Goal: Information Seeking & Learning: Learn about a topic

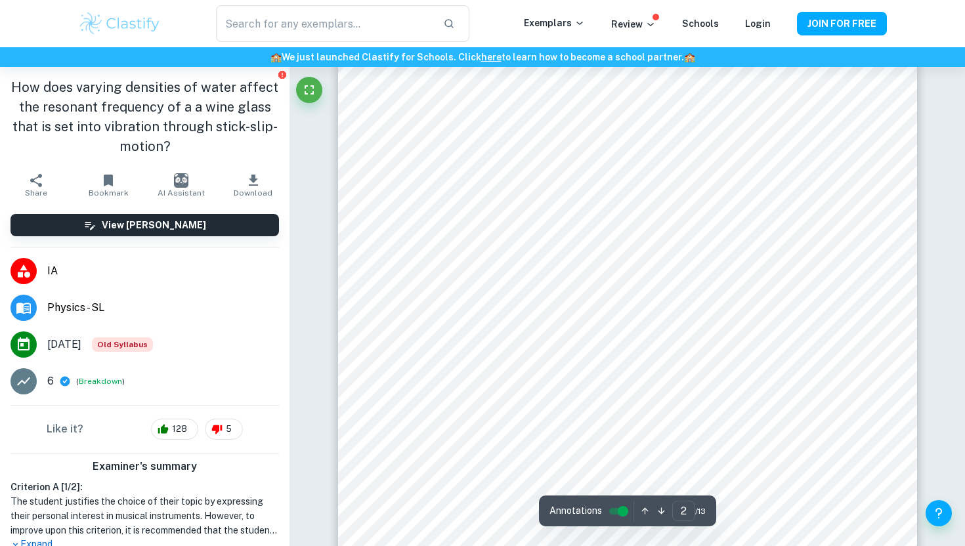
scroll to position [854, 0]
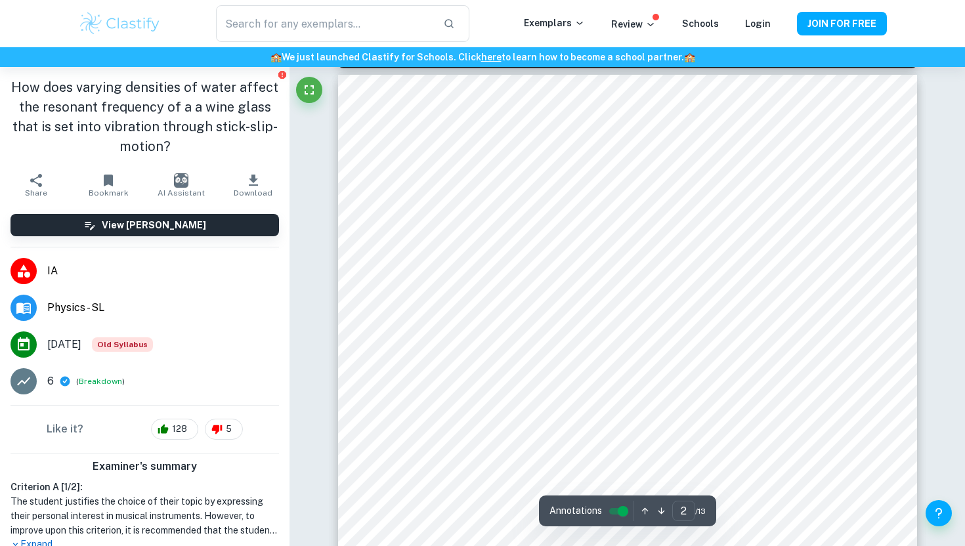
type input "1"
click at [285, 30] on input "text" at bounding box center [324, 23] width 217 height 37
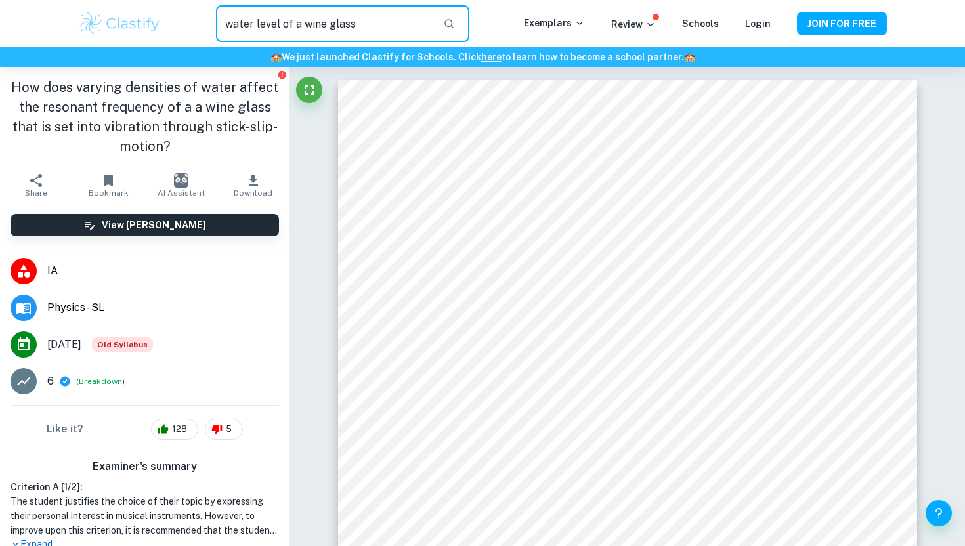
type input "water level of a wine glass"
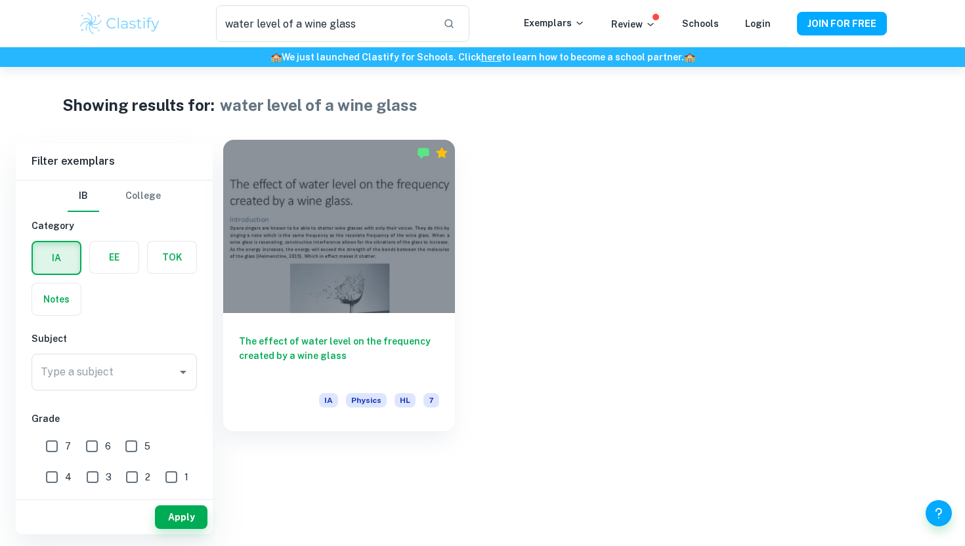
click at [326, 225] on div at bounding box center [339, 226] width 232 height 173
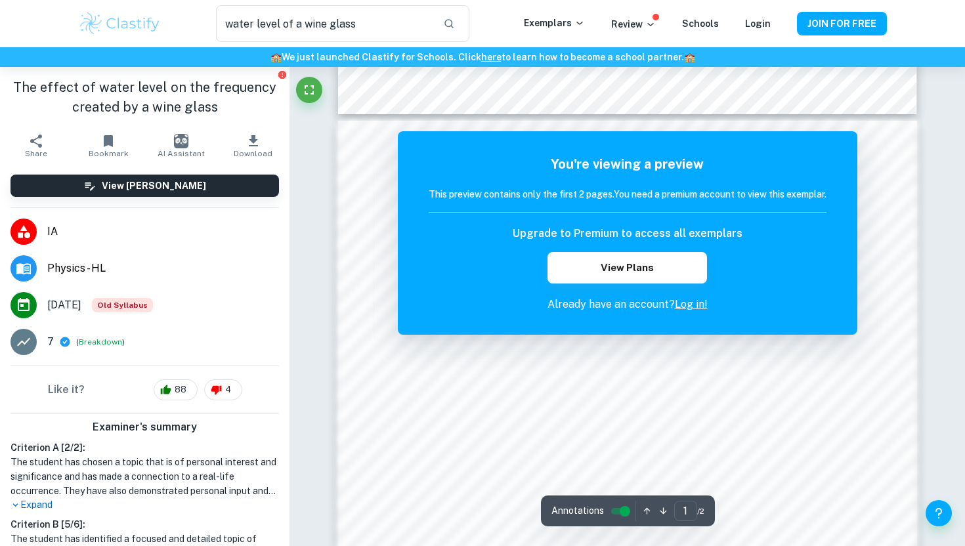
scroll to position [659, 0]
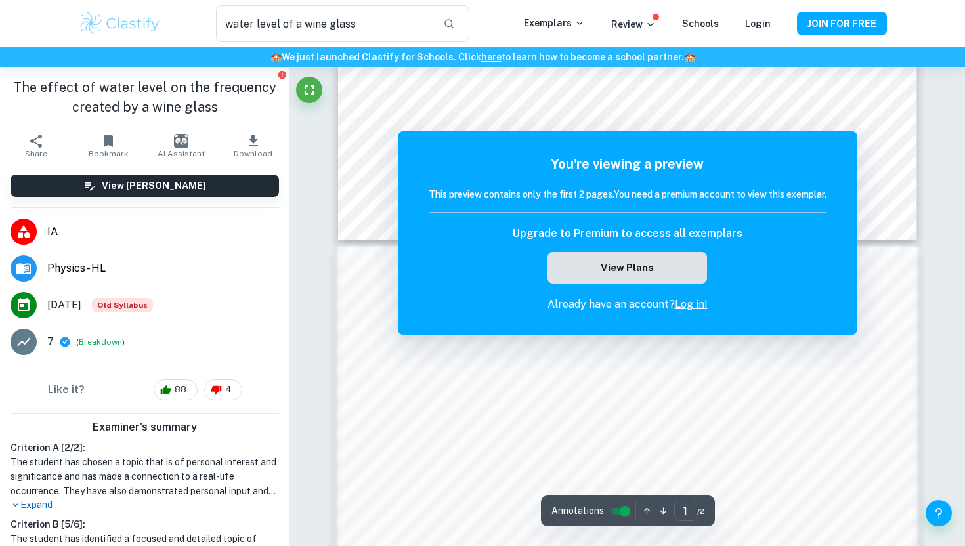
click at [641, 275] on button "View Plans" at bounding box center [627, 268] width 159 height 32
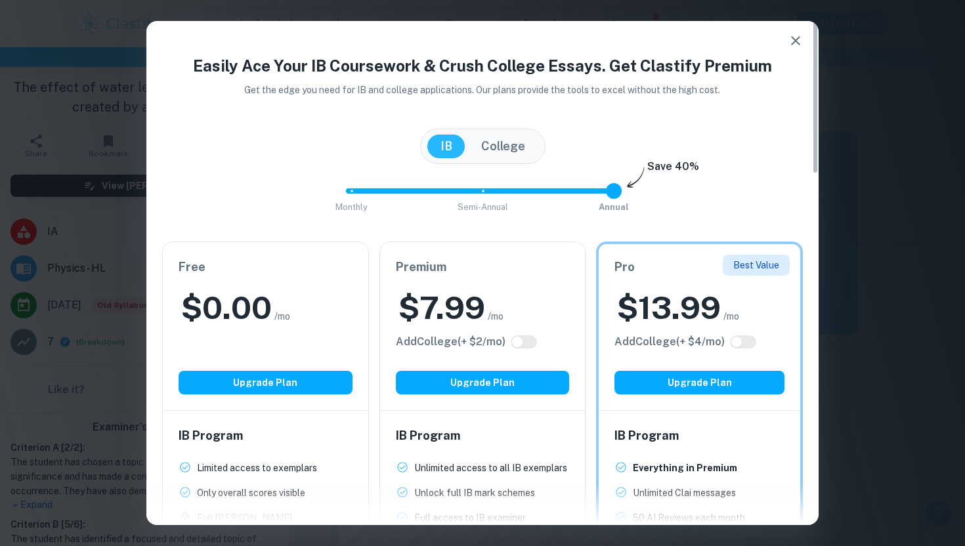
click at [843, 246] on div "Easily Ace Your IB Coursework & Crush College Essays. Get Clastify Premium Get …" at bounding box center [482, 273] width 965 height 546
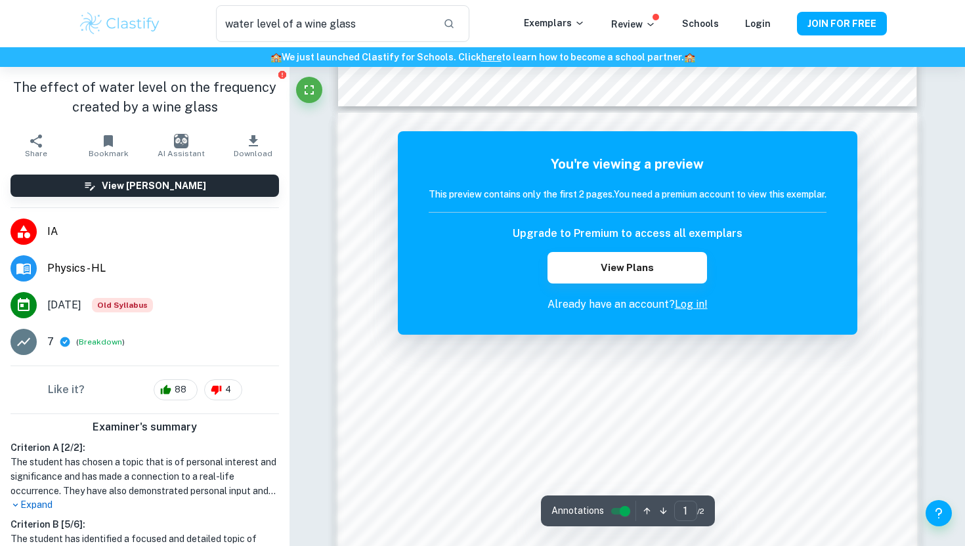
scroll to position [790, 0]
click at [934, 164] on div "Correct Criterion A The choice of the topic is justified through apparent perso…" at bounding box center [628, 150] width 676 height 1748
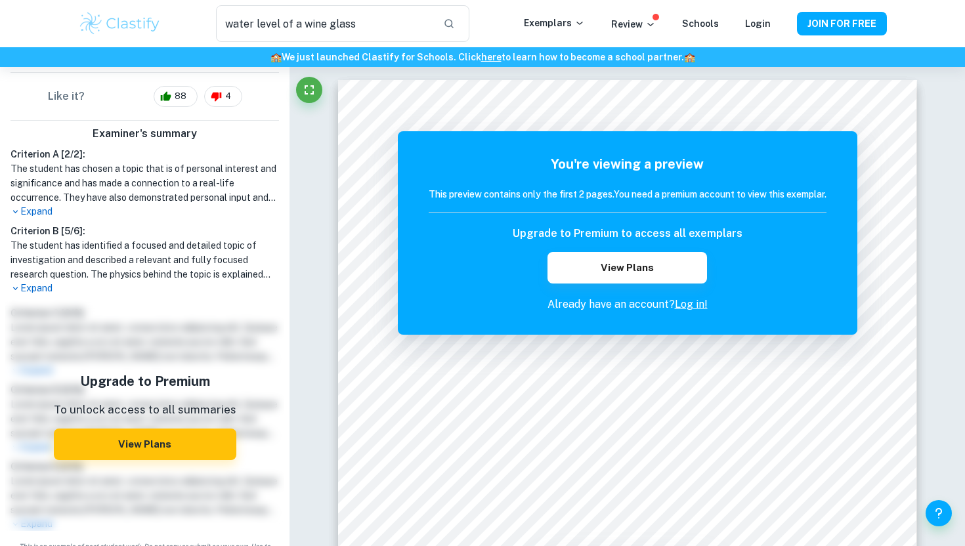
scroll to position [314, 0]
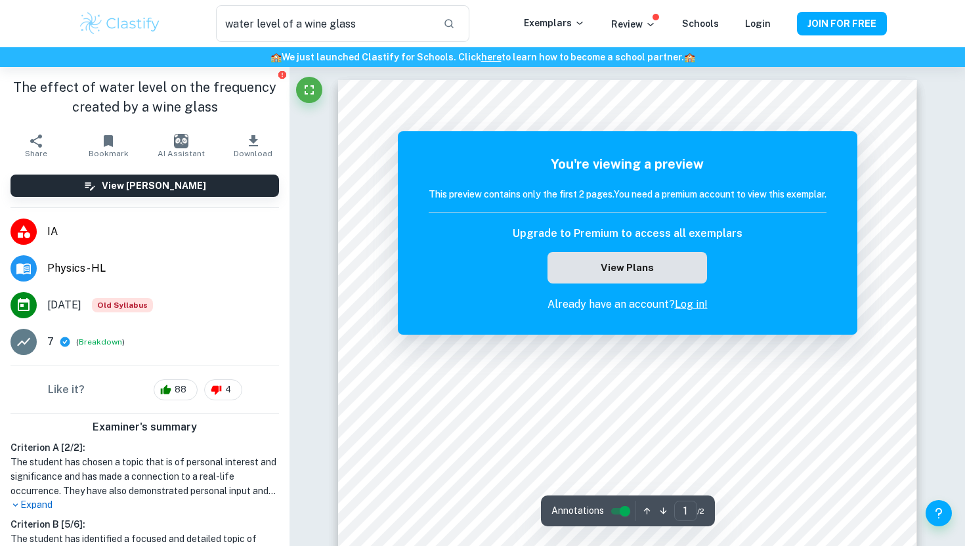
click at [647, 276] on button "View Plans" at bounding box center [627, 268] width 159 height 32
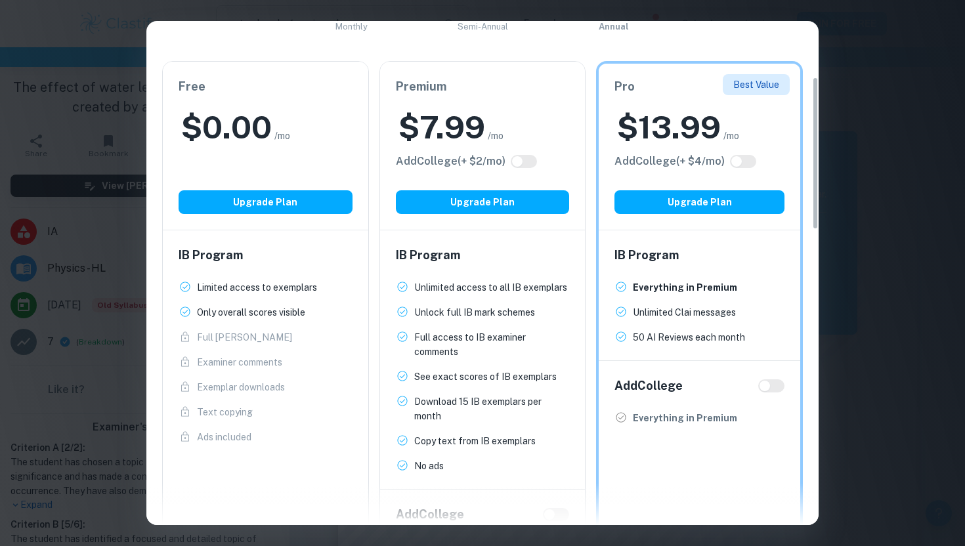
scroll to position [180, 0]
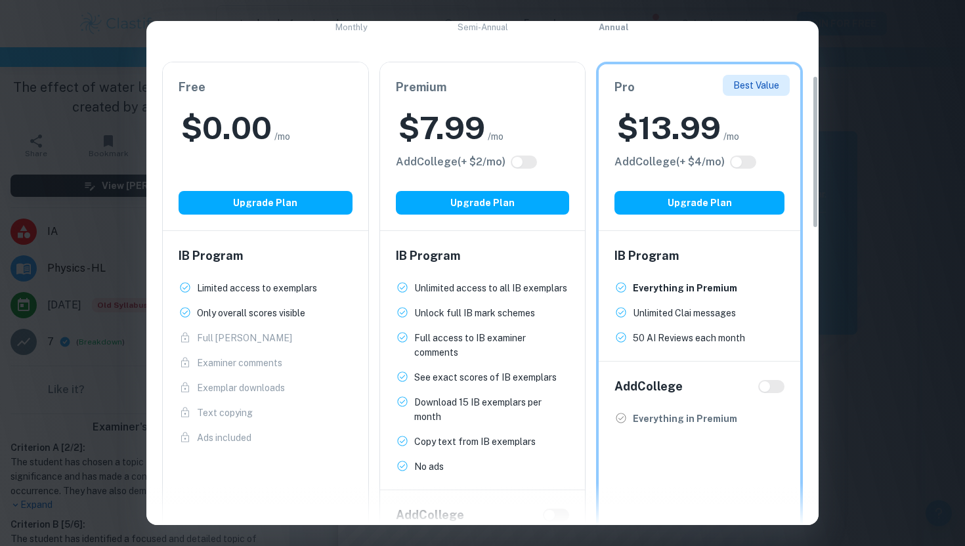
click at [940, 246] on div "Easily Ace Your IB Coursework & Crush College Essays. Get Clastify Premium Get …" at bounding box center [482, 273] width 965 height 546
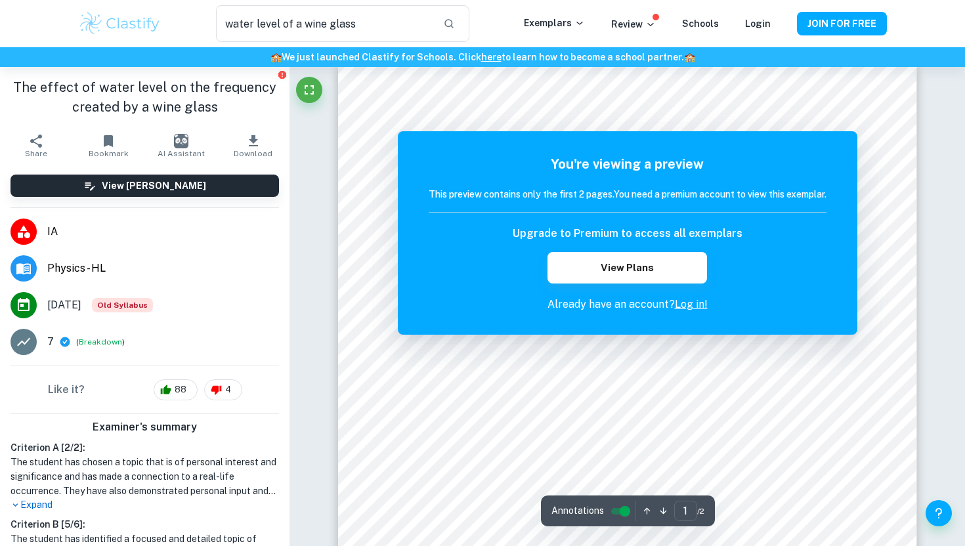
scroll to position [20, 0]
click at [622, 266] on button "View Plans" at bounding box center [627, 268] width 159 height 32
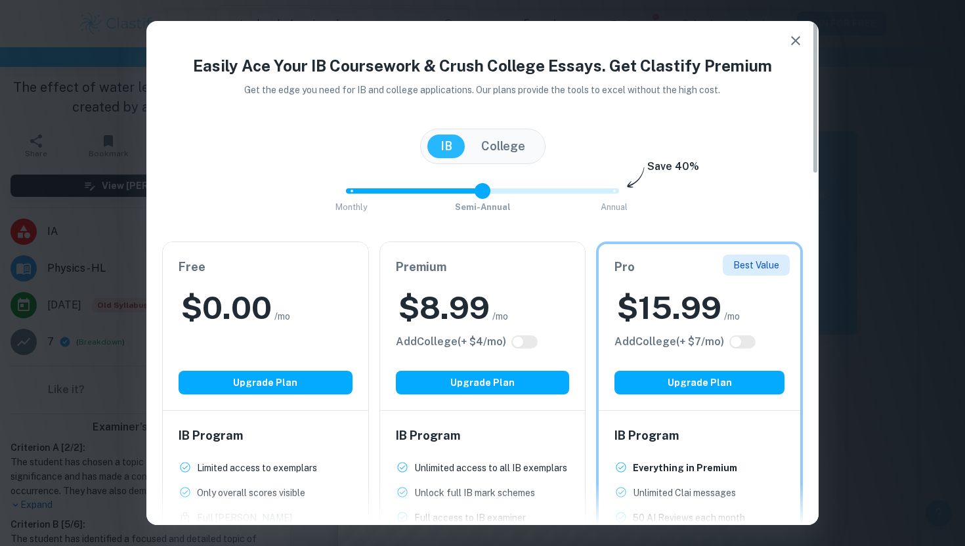
type input "2"
drag, startPoint x: 619, startPoint y: 193, endPoint x: 636, endPoint y: 178, distance: 22.3
click at [636, 180] on div "Monthly Semi-Annual Annual Save 40%" at bounding box center [482, 197] width 641 height 35
click at [519, 153] on button "College" at bounding box center [503, 147] width 70 height 24
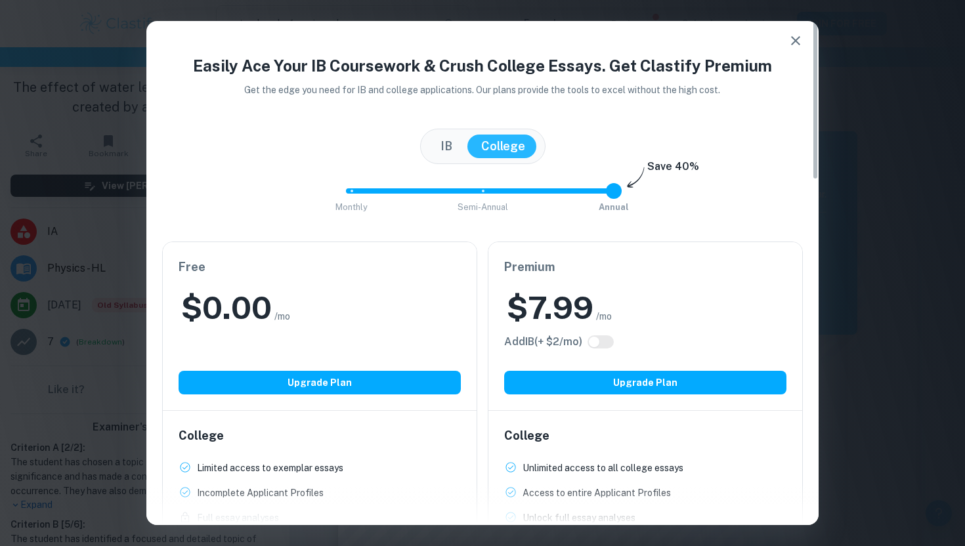
click at [434, 142] on button "IB" at bounding box center [446, 147] width 38 height 24
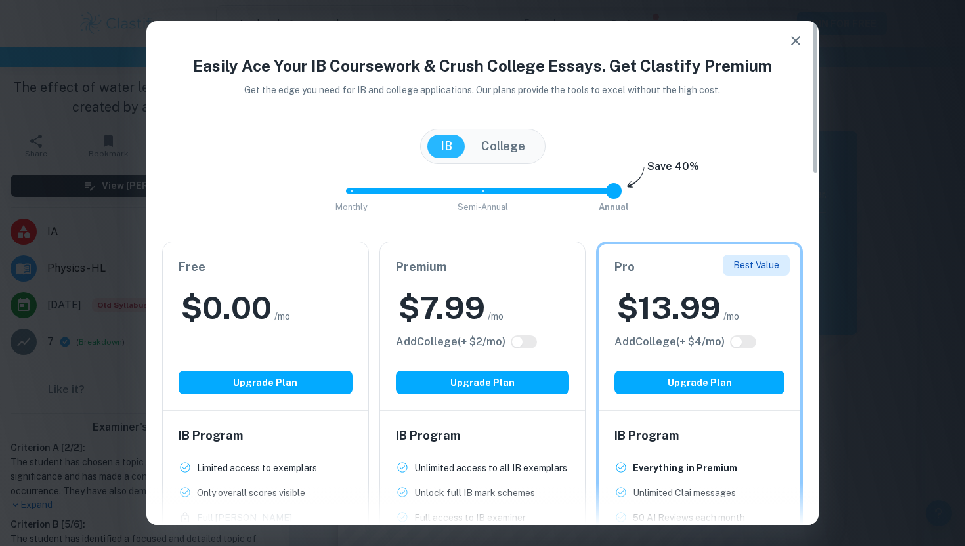
click at [795, 36] on icon "button" at bounding box center [796, 41] width 16 height 16
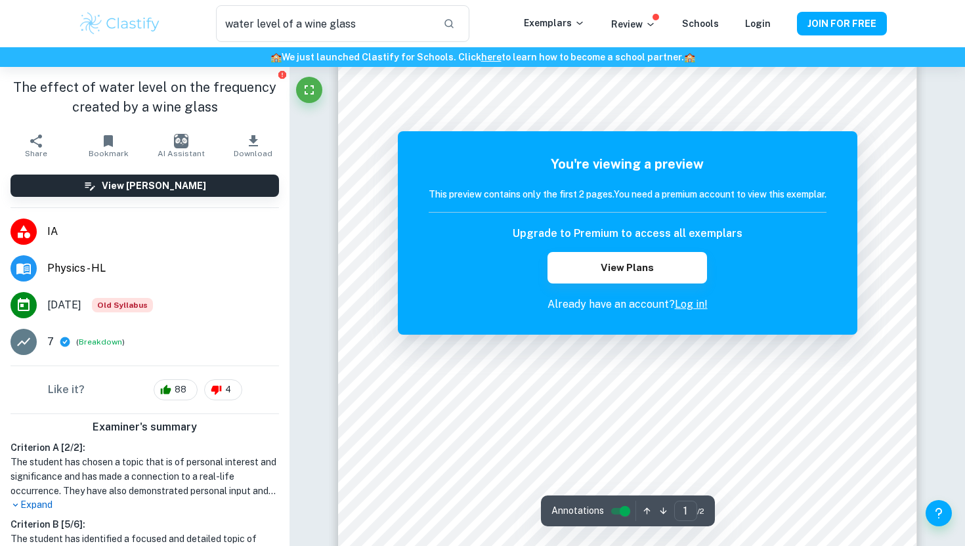
scroll to position [182, 0]
click at [309, 91] on icon "Fullscreen" at bounding box center [309, 90] width 16 height 16
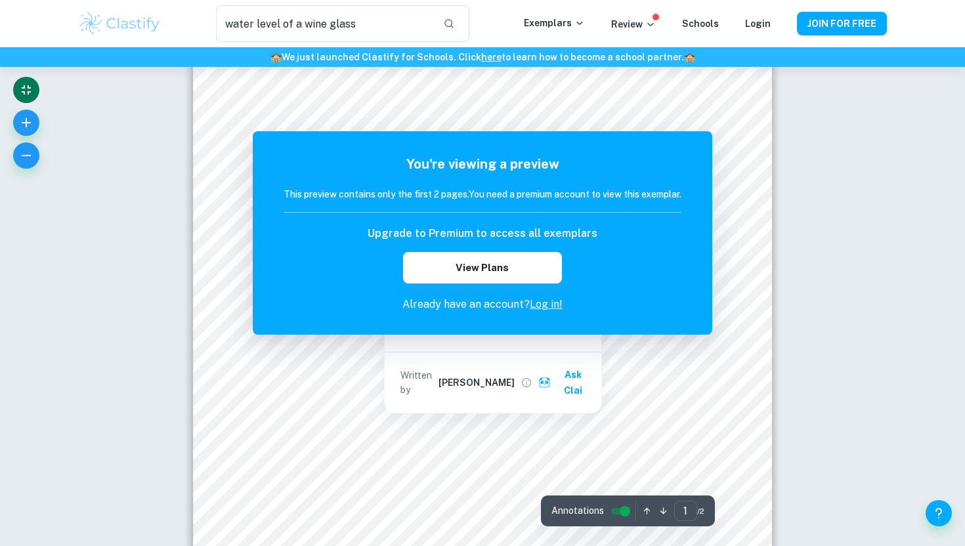
scroll to position [78, 0]
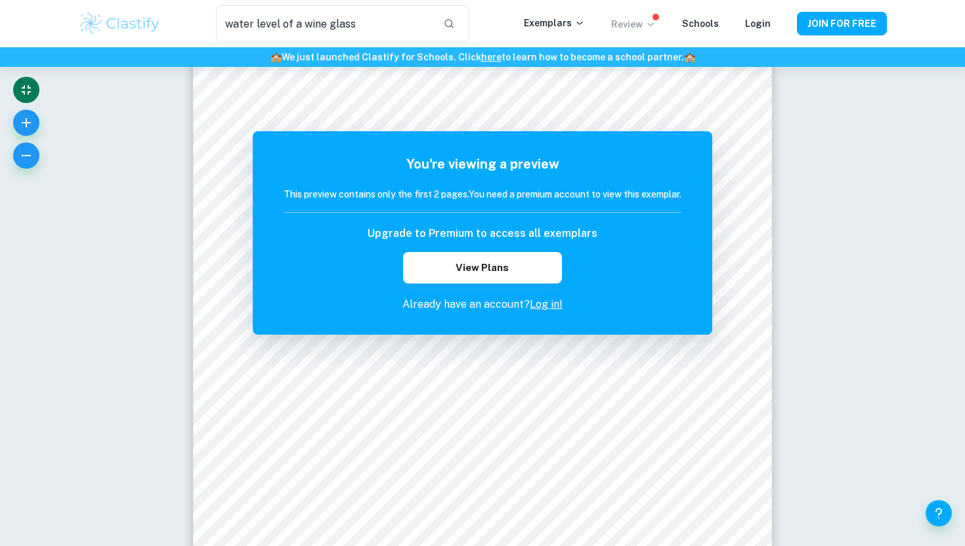
click at [635, 27] on p "Review" at bounding box center [633, 24] width 45 height 14
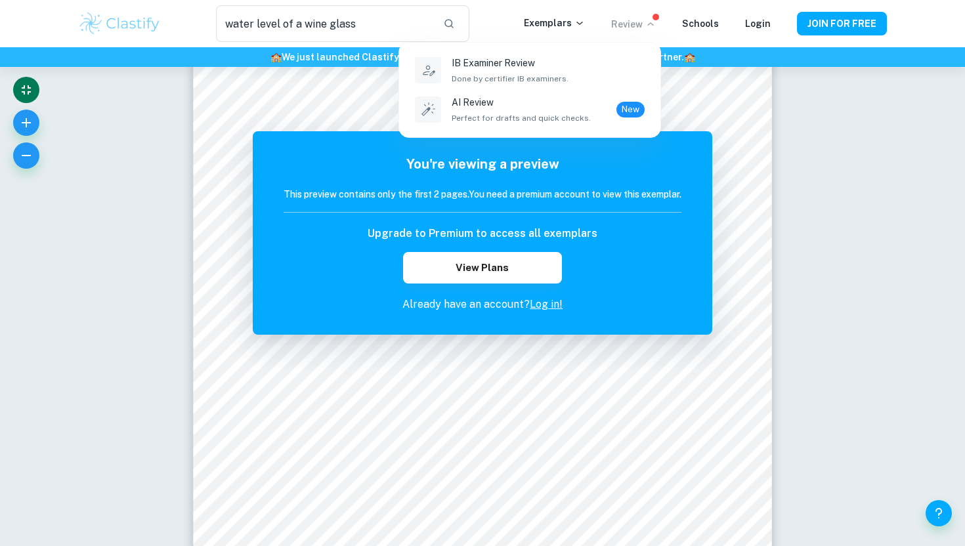
click at [831, 158] on div at bounding box center [482, 273] width 965 height 546
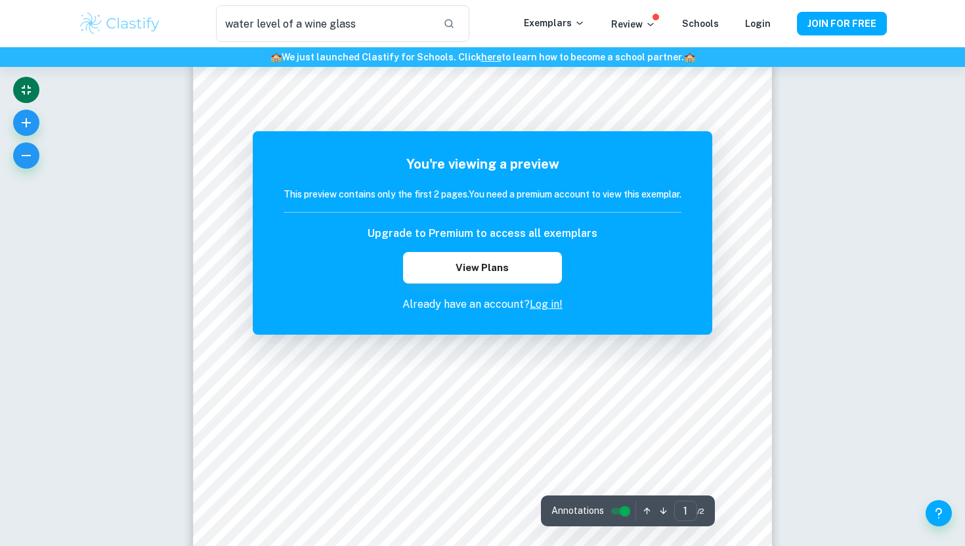
scroll to position [0, 0]
